Goal: Task Accomplishment & Management: Use online tool/utility

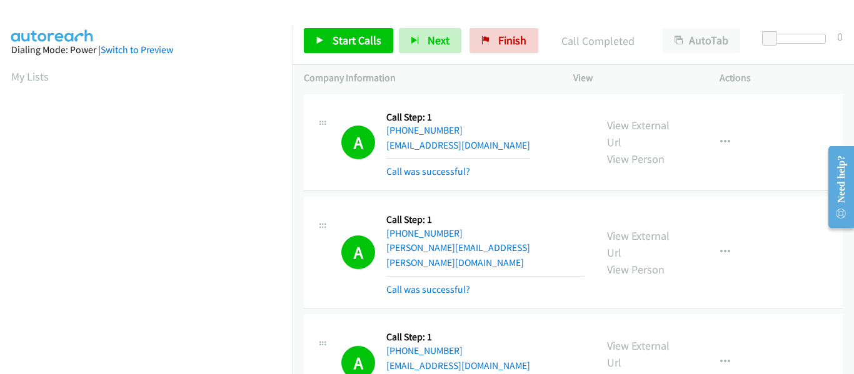
scroll to position [327, 0]
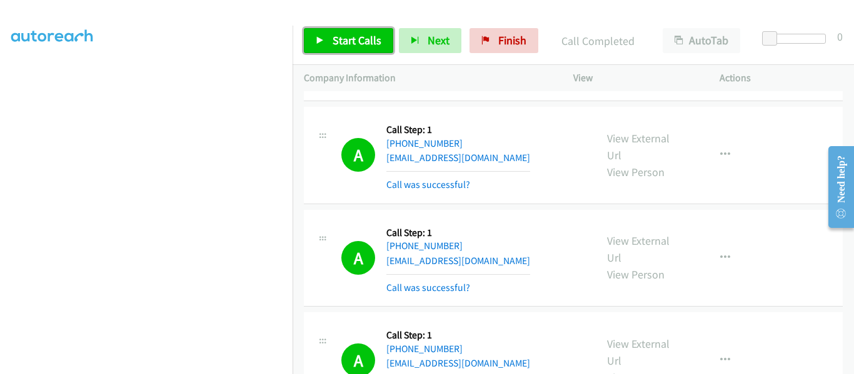
click at [320, 40] on icon at bounding box center [320, 41] width 9 height 9
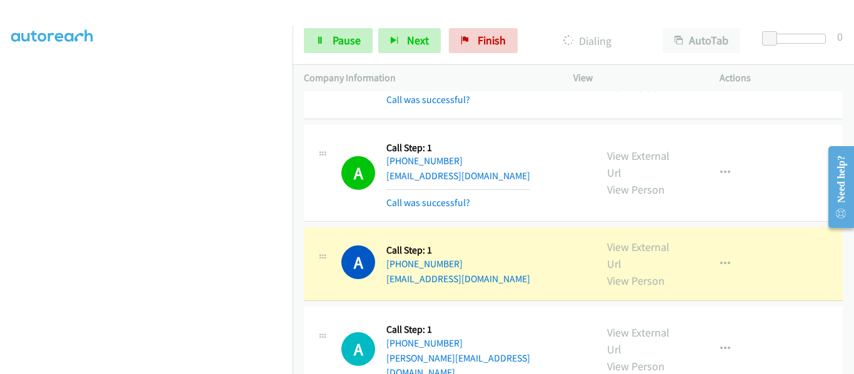
scroll to position [7430, 0]
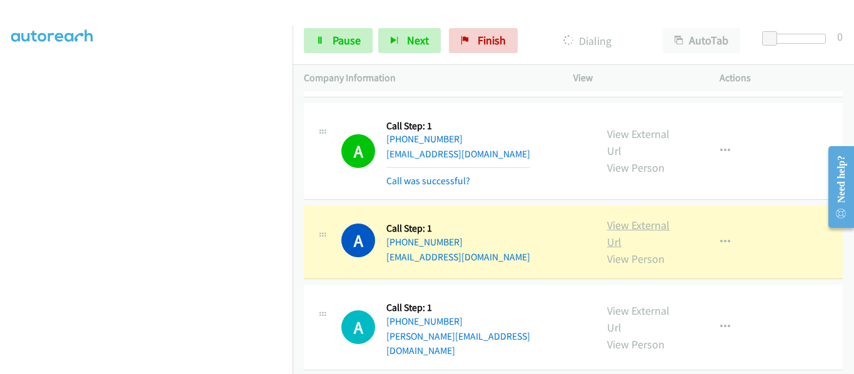
click at [628, 218] on link "View External Url" at bounding box center [638, 233] width 63 height 31
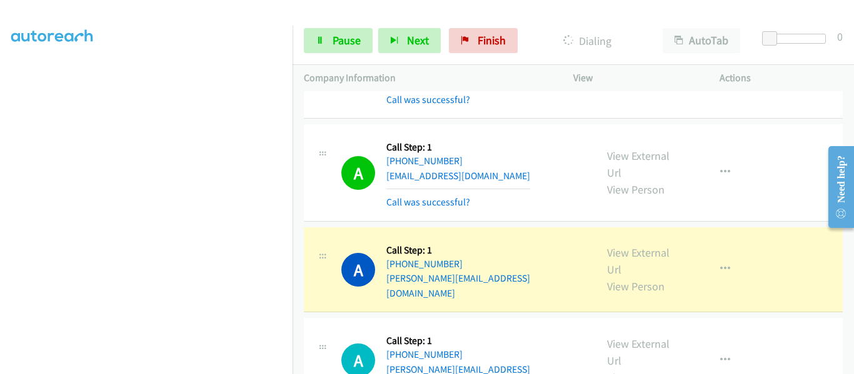
scroll to position [7534, 0]
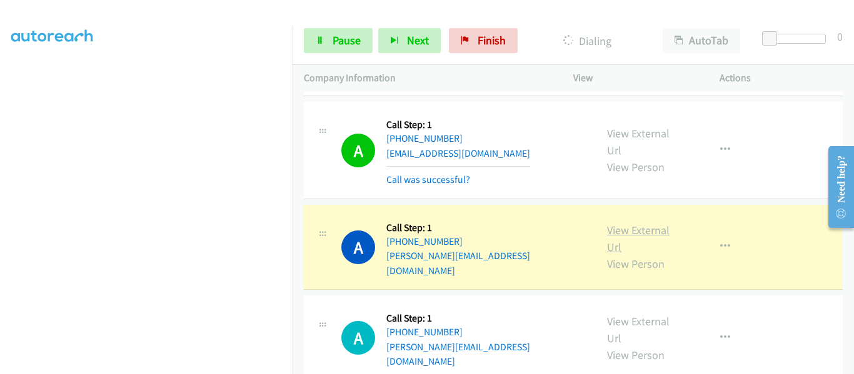
click at [630, 223] on link "View External Url" at bounding box center [638, 238] width 63 height 31
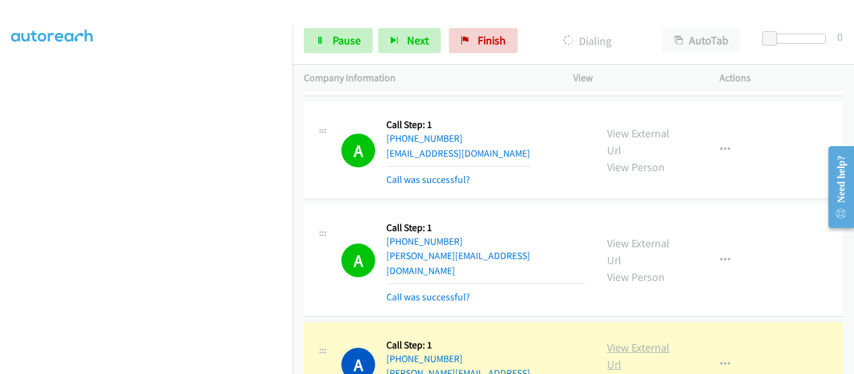
click at [643, 341] on link "View External Url" at bounding box center [638, 356] width 63 height 31
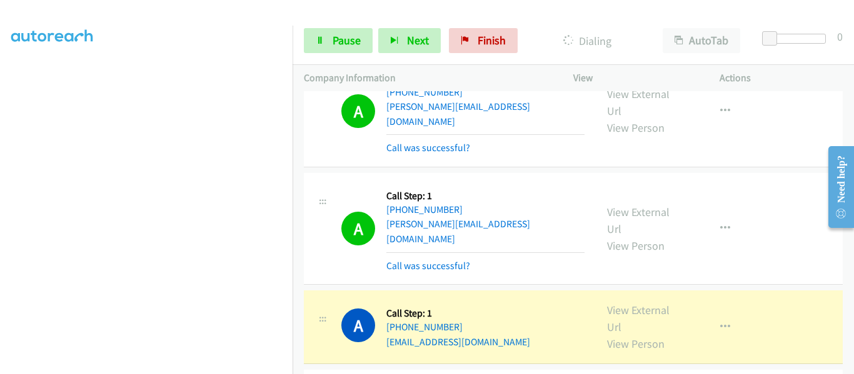
scroll to position [7706, 0]
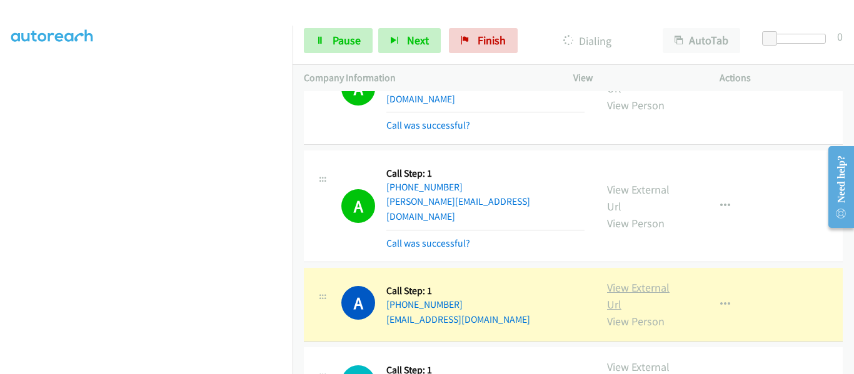
click at [643, 281] on link "View External Url" at bounding box center [638, 296] width 63 height 31
click at [720, 300] on icon "button" at bounding box center [725, 305] width 10 height 10
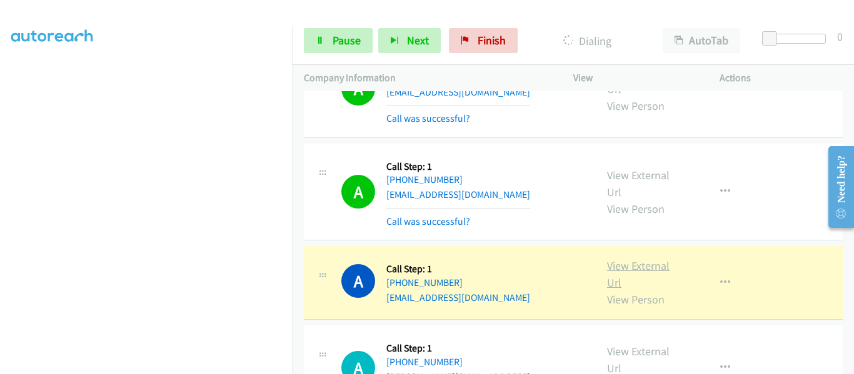
scroll to position [7956, 0]
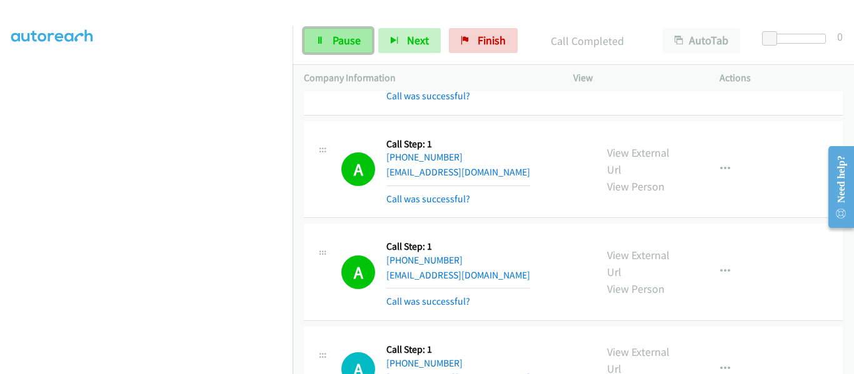
click at [318, 39] on icon at bounding box center [320, 41] width 9 height 9
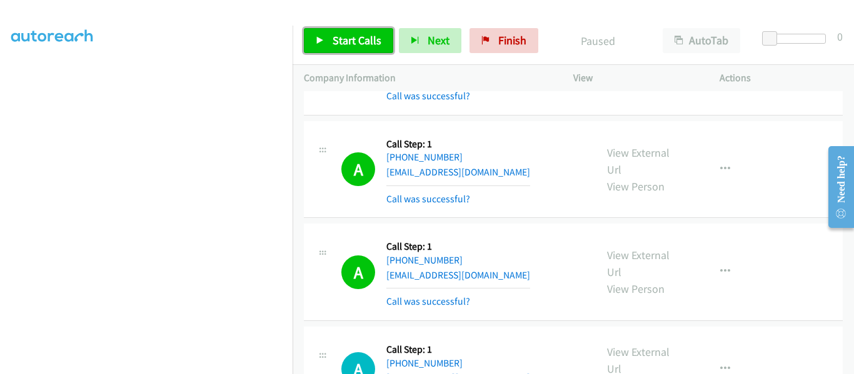
click at [316, 39] on icon at bounding box center [320, 41] width 9 height 9
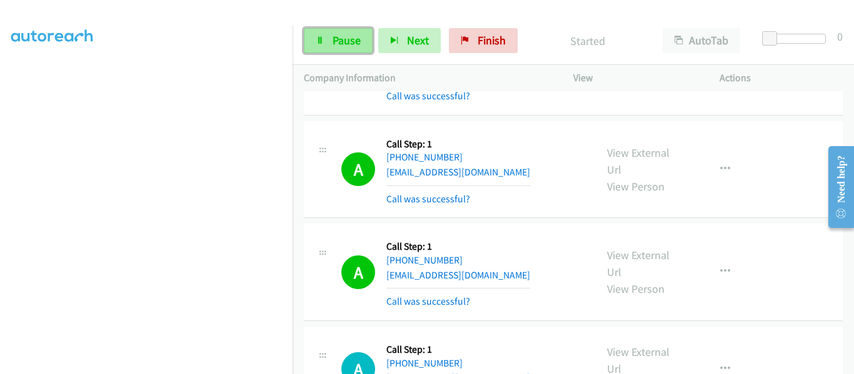
click at [331, 43] on link "Pause" at bounding box center [338, 40] width 69 height 25
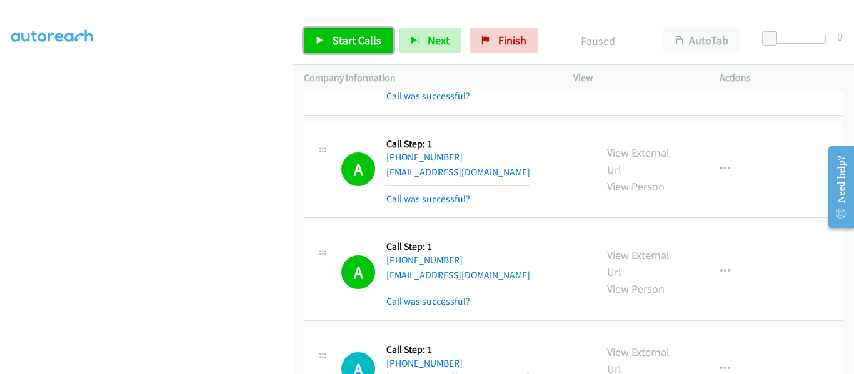
click at [320, 43] on icon at bounding box center [320, 41] width 9 height 9
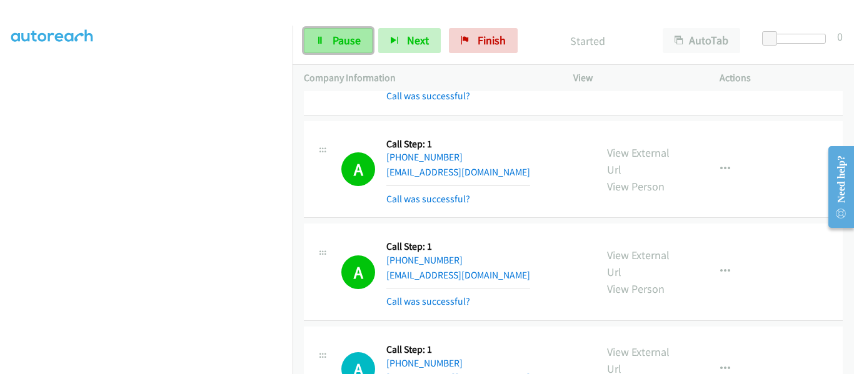
click at [321, 38] on icon at bounding box center [320, 41] width 9 height 9
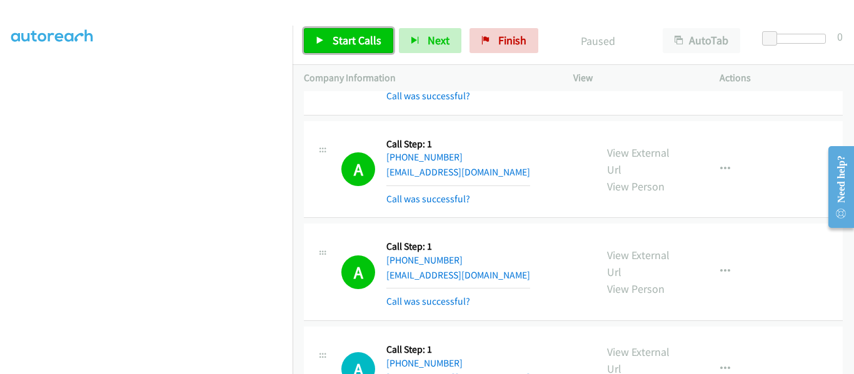
click at [314, 38] on link "Start Calls" at bounding box center [348, 40] width 89 height 25
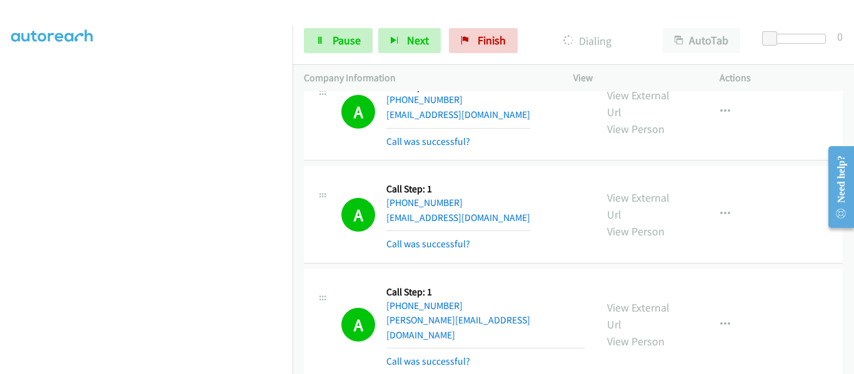
scroll to position [8802, 0]
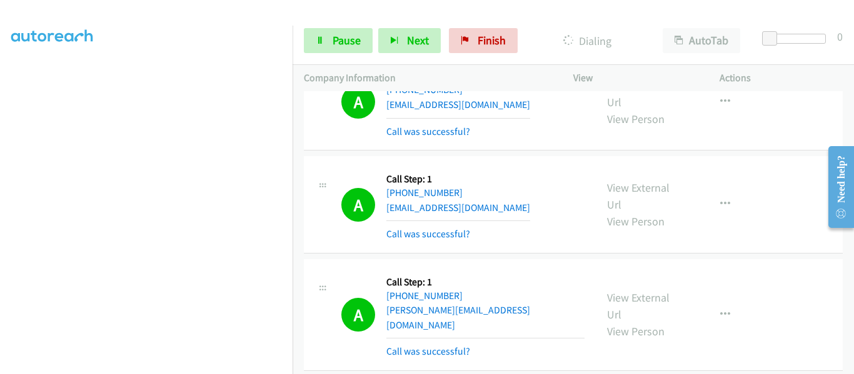
click at [315, 48] on link "Pause" at bounding box center [338, 40] width 69 height 25
